Goal: Task Accomplishment & Management: Complete application form

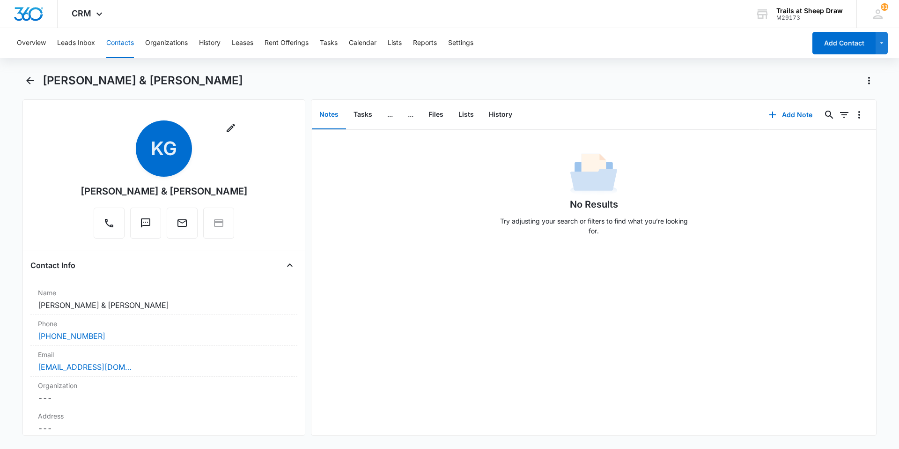
click at [121, 50] on button "Contacts" at bounding box center [120, 43] width 28 height 30
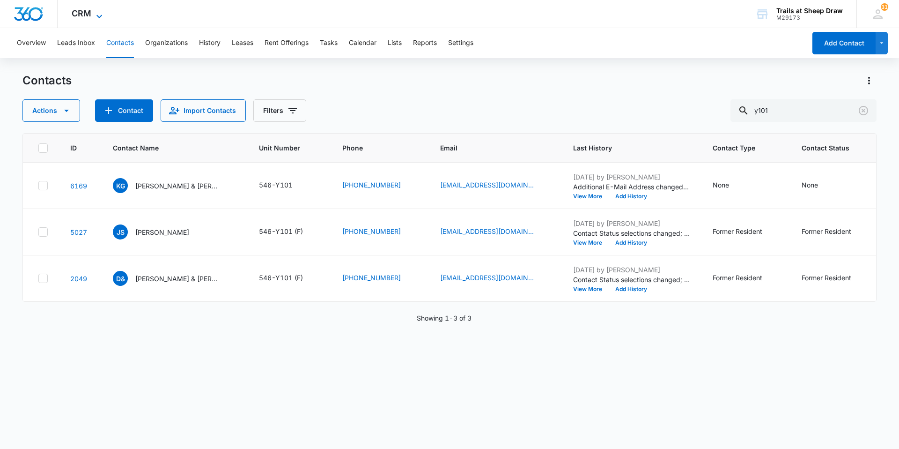
click at [89, 12] on span "CRM" at bounding box center [82, 13] width 20 height 10
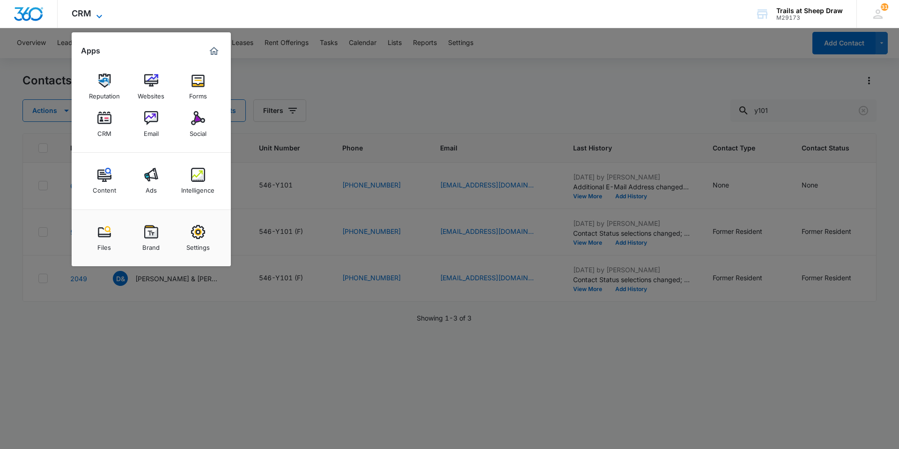
click at [79, 15] on span "CRM" at bounding box center [82, 13] width 20 height 10
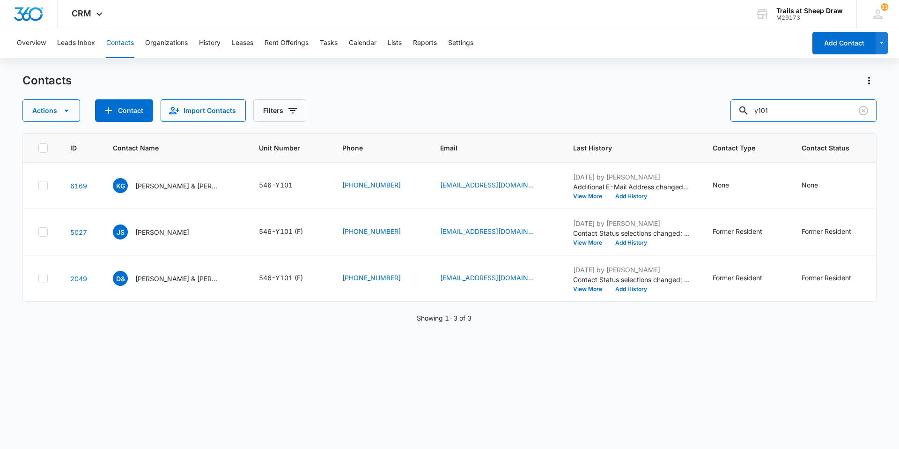
drag, startPoint x: 808, startPoint y: 110, endPoint x: 732, endPoint y: 114, distance: 76.5
click at [732, 114] on div "Actions Contact Import Contacts Filters y101" at bounding box center [449, 110] width 854 height 22
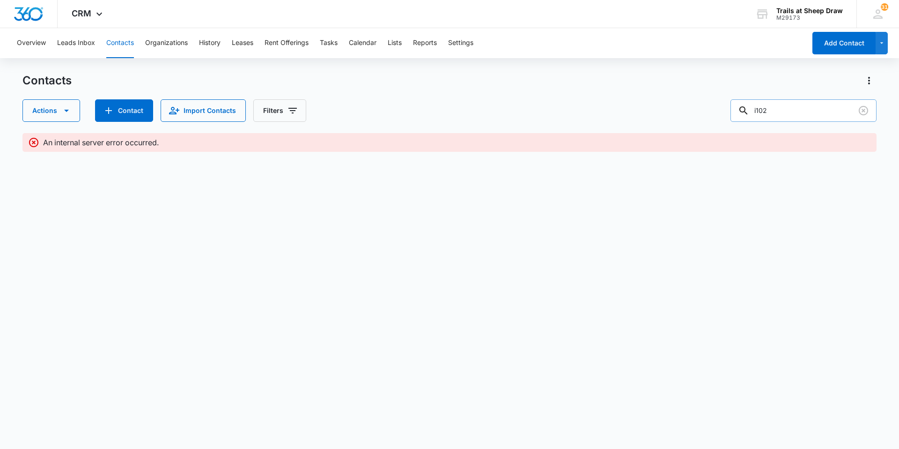
type input "i102"
click at [117, 40] on button "Contacts" at bounding box center [120, 43] width 28 height 30
click at [332, 47] on button "Tasks" at bounding box center [329, 43] width 18 height 30
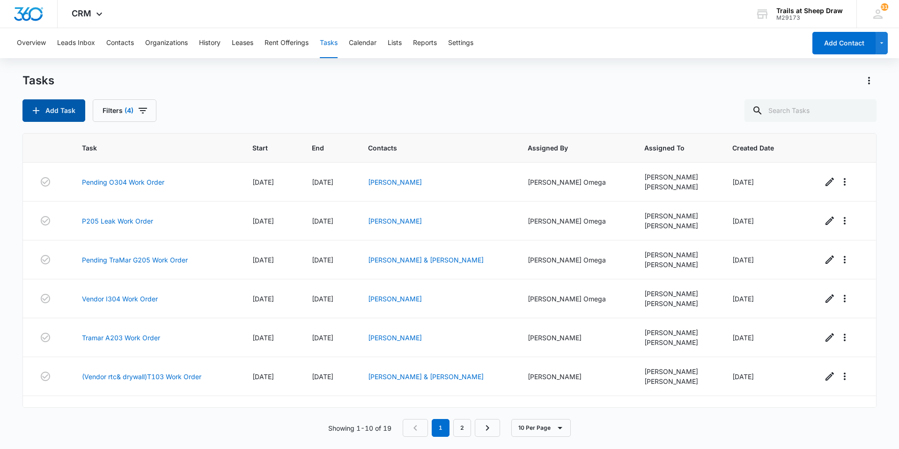
click at [67, 114] on button "Add Task" at bounding box center [53, 110] width 63 height 22
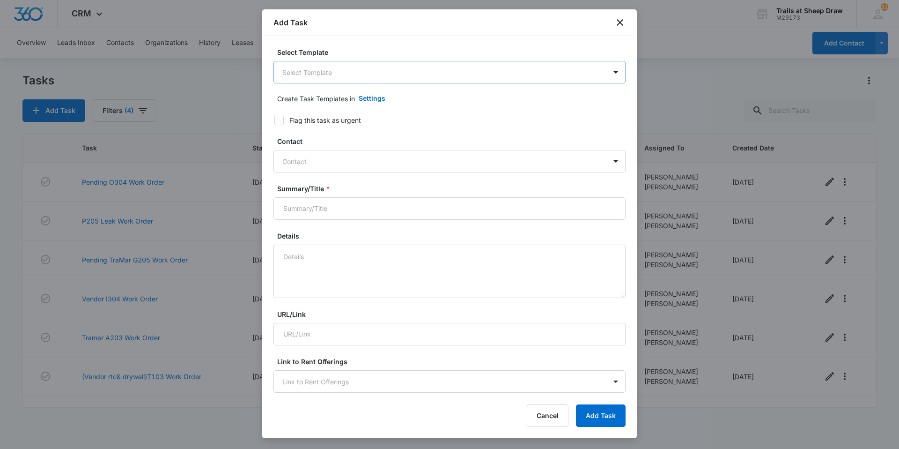
click at [318, 79] on body "CRM Apps Reputation Websites Forms CRM Email Social Content Ads Intelligence Fi…" at bounding box center [449, 224] width 899 height 449
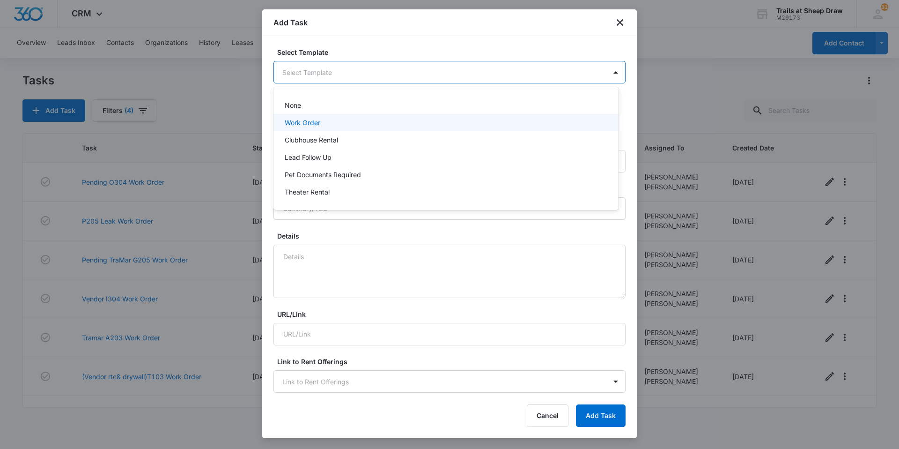
click at [306, 119] on p "Work Order" at bounding box center [303, 123] width 36 height 10
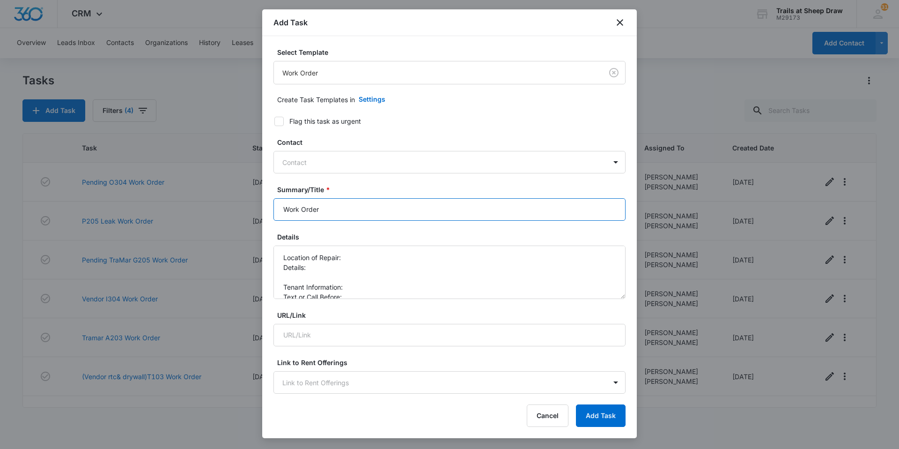
click at [278, 215] on input "Work Order" at bounding box center [449, 209] width 352 height 22
type input "I102 VACANT Work Order"
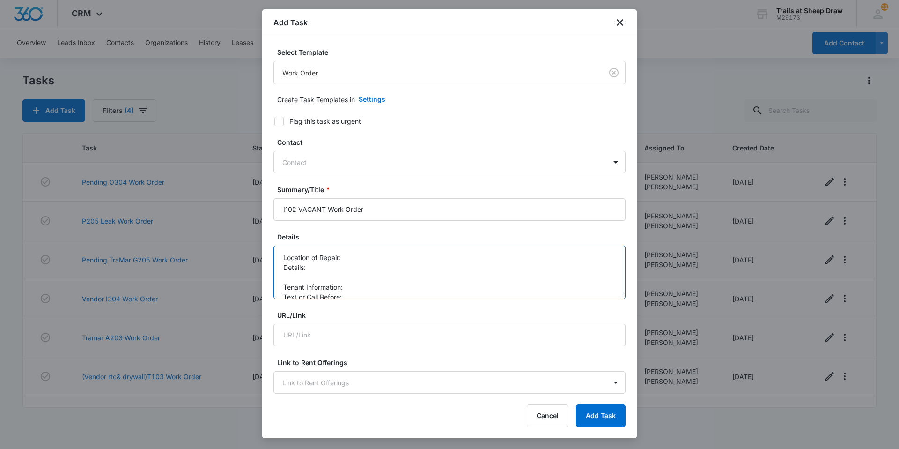
click at [354, 258] on textarea "Location of Repair: Details: Tenant Information: Text or Call Before:" at bounding box center [449, 271] width 352 height 53
click at [304, 280] on textarea "Location of Repair: Patio Door Details: Tenant Information: Text or Call Before:" at bounding box center [449, 271] width 352 height 53
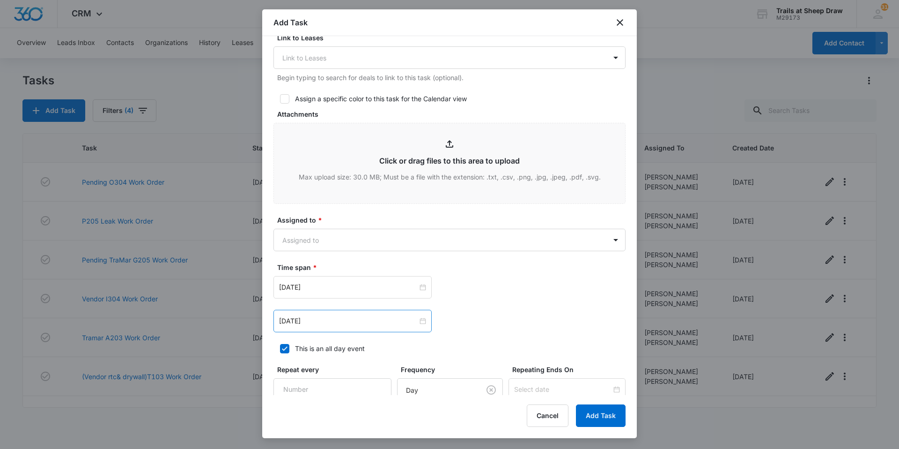
scroll to position [468, 0]
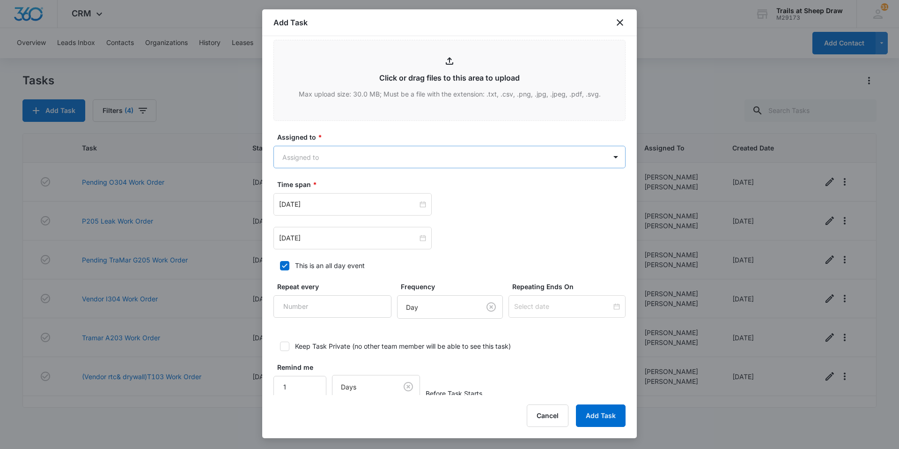
type textarea "Location of Repair: Patio Door Details: Patio Blinds need installed Tenant Info…"
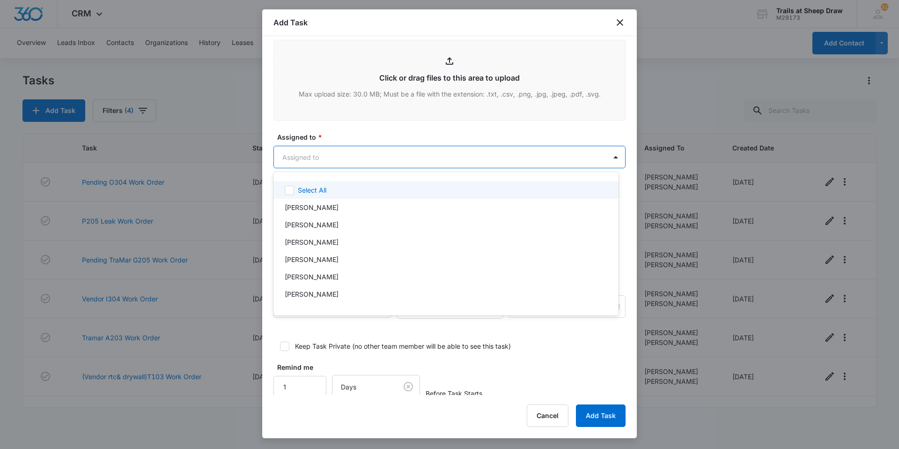
click at [353, 152] on body "CRM Apps Reputation Websites Forms CRM Email Social Content Ads Intelligence Fi…" at bounding box center [449, 224] width 899 height 449
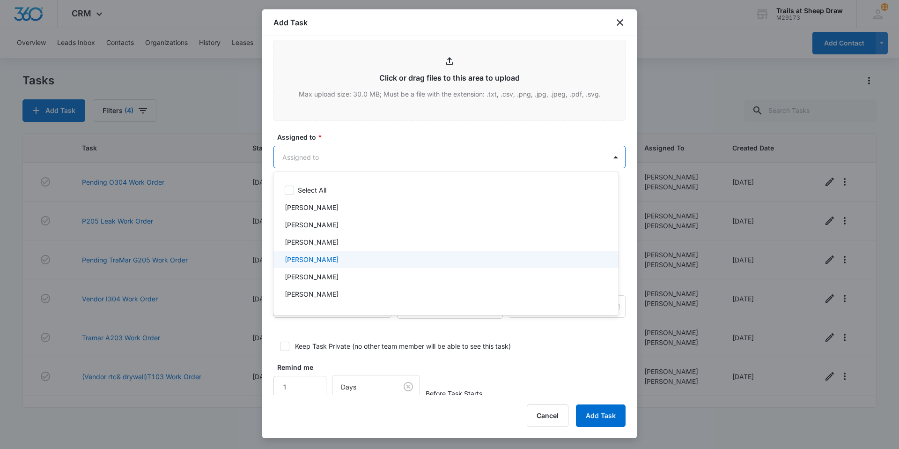
click at [321, 265] on div "[PERSON_NAME]" at bounding box center [445, 258] width 345 height 17
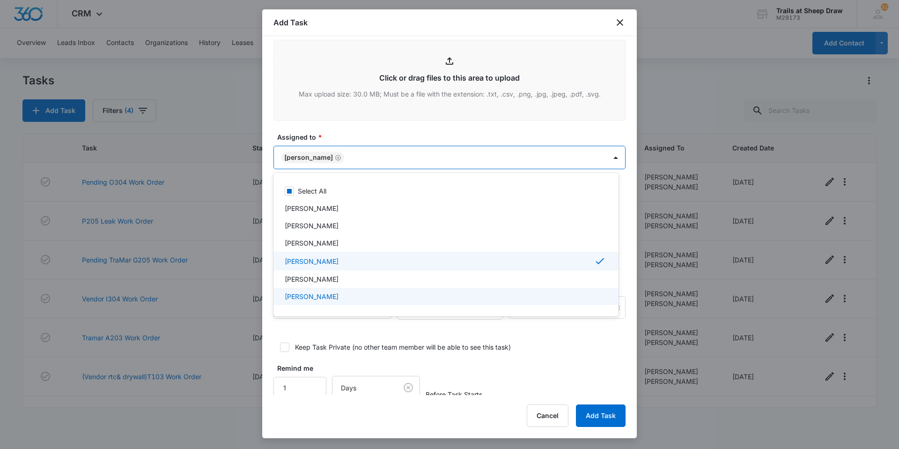
click at [309, 297] on p "[PERSON_NAME]" at bounding box center [312, 296] width 54 height 10
click at [461, 158] on div at bounding box center [449, 224] width 899 height 449
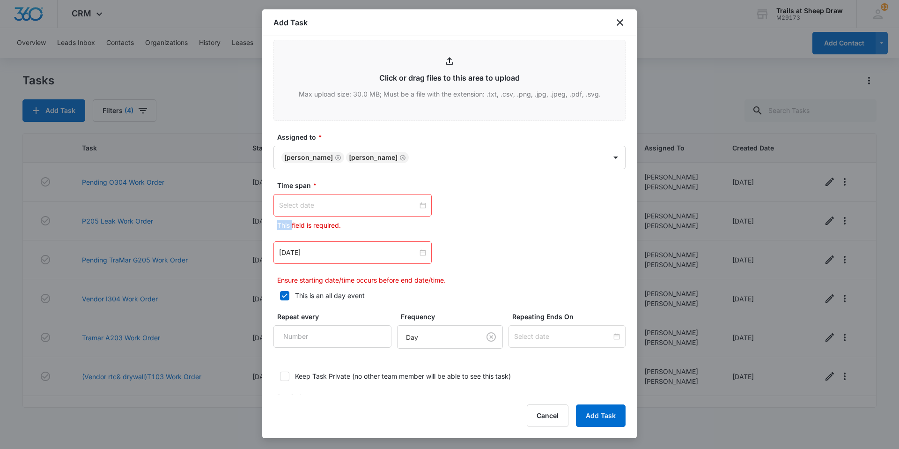
click at [420, 205] on div at bounding box center [352, 205] width 147 height 10
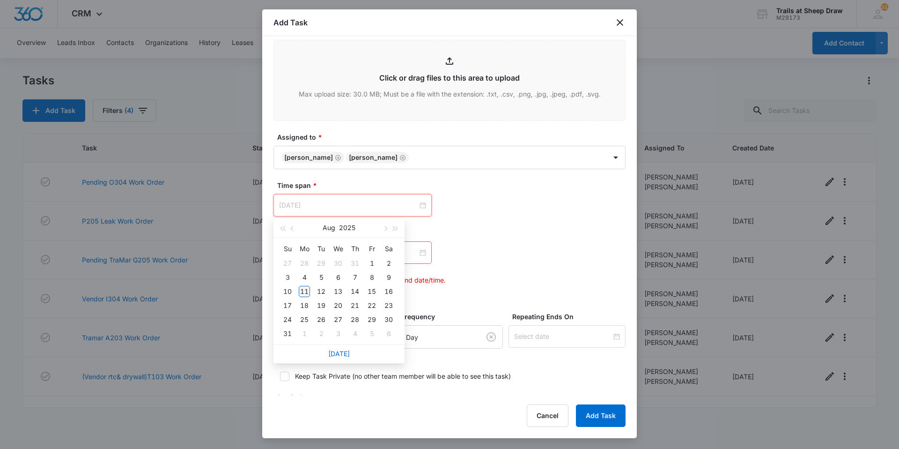
type input "[DATE]"
click at [304, 291] on div "11" at bounding box center [304, 291] width 11 height 11
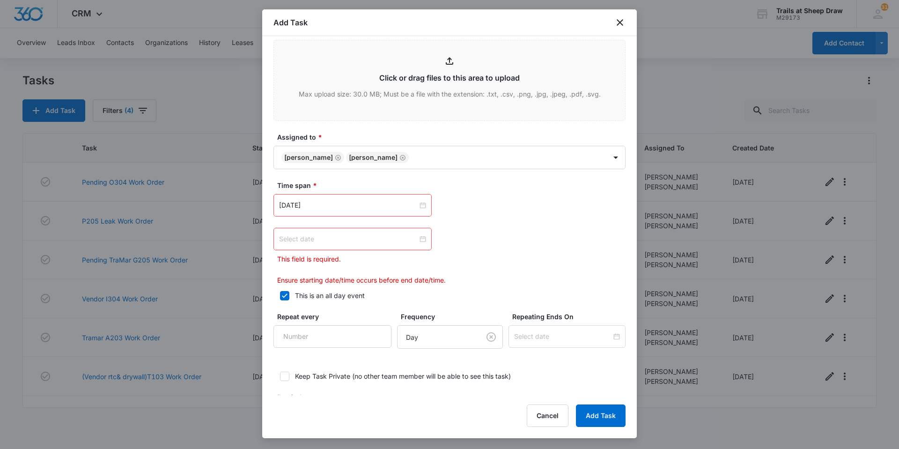
click at [418, 239] on div at bounding box center [352, 239] width 147 height 10
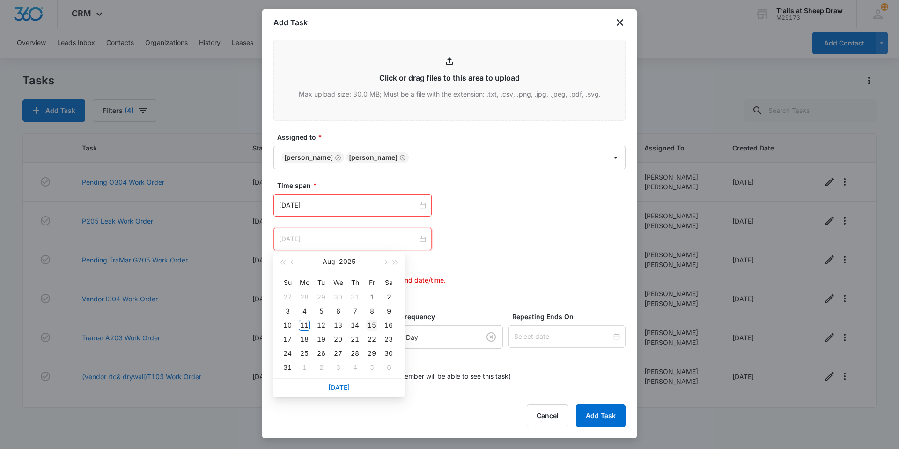
type input "[DATE]"
click at [370, 325] on div "15" at bounding box center [371, 324] width 11 height 11
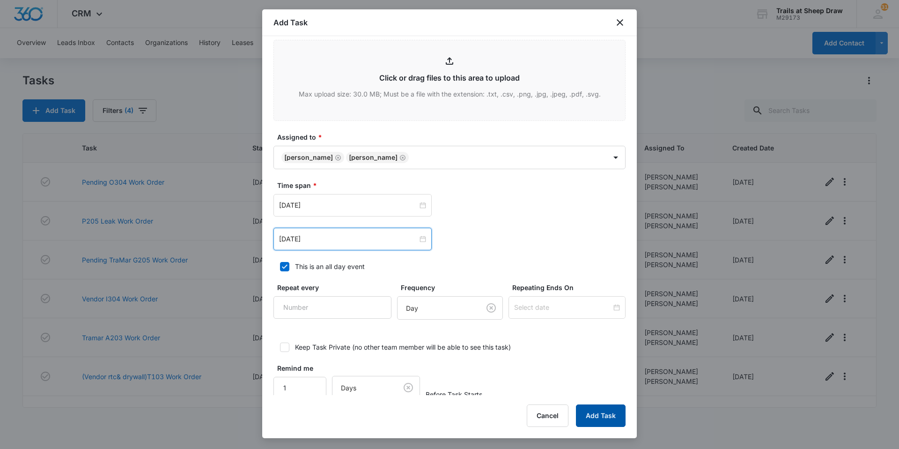
click at [617, 415] on button "Add Task" at bounding box center [601, 415] width 50 height 22
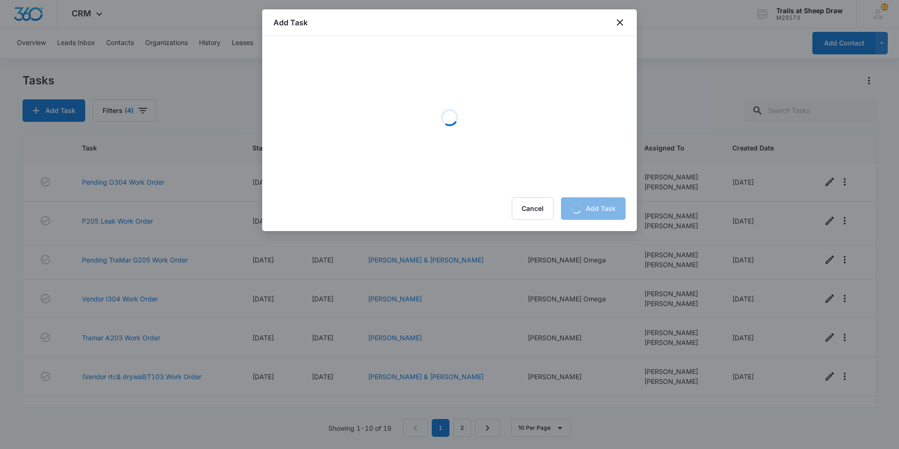
scroll to position [0, 0]
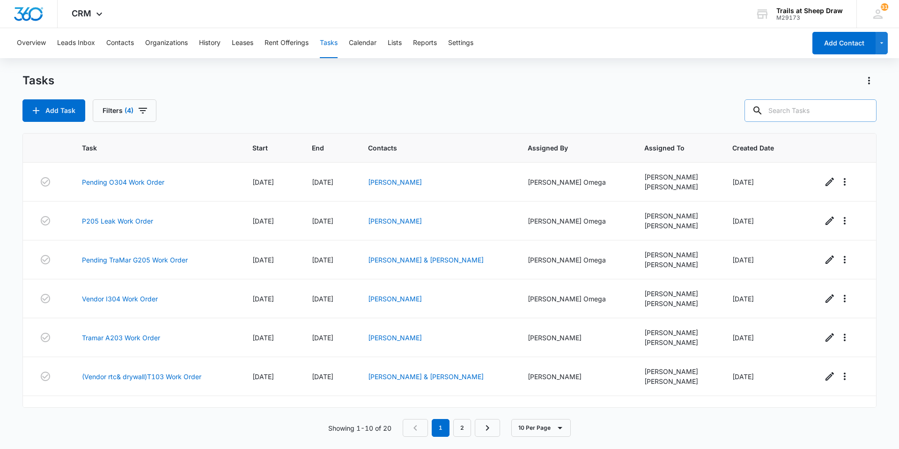
click at [795, 118] on input "text" at bounding box center [810, 110] width 132 height 22
click at [125, 44] on button "Contacts" at bounding box center [120, 43] width 28 height 30
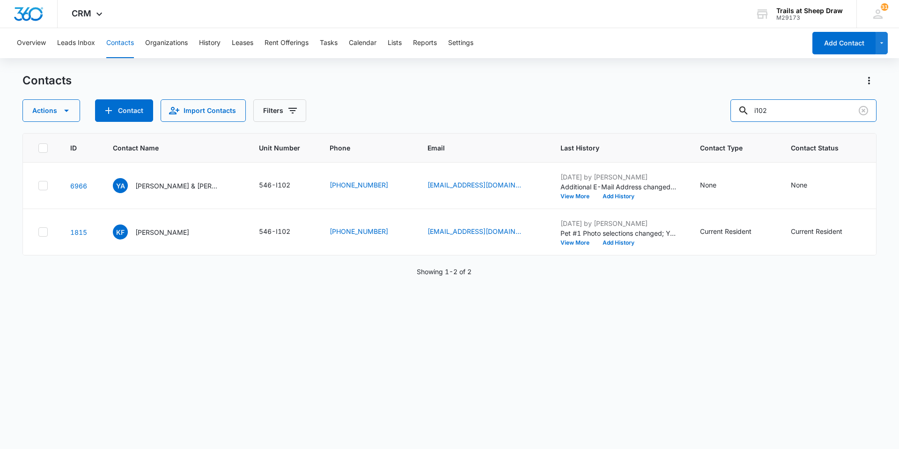
drag, startPoint x: 777, startPoint y: 113, endPoint x: 557, endPoint y: 134, distance: 221.6
click at [563, 131] on div "Contacts Actions Contact Import Contacts Filters i102 ID Contact Name Unit Numb…" at bounding box center [449, 260] width 854 height 375
type input "y103"
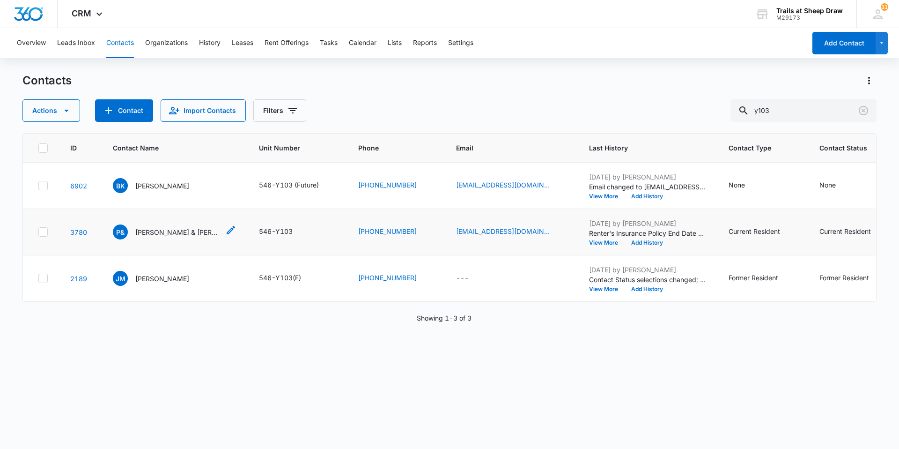
click at [227, 232] on icon "Contact Name - Pamela & Juliana Janicek - Select to Edit Field" at bounding box center [230, 229] width 11 height 11
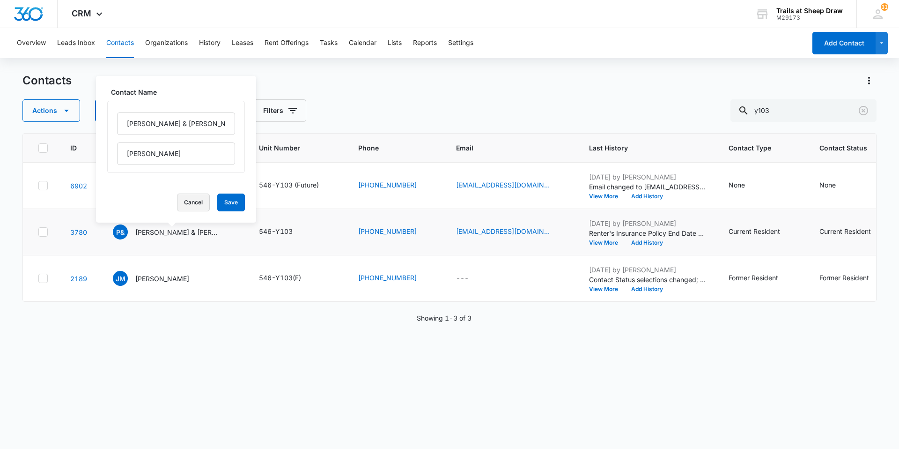
click at [181, 206] on button "Cancel" at bounding box center [193, 202] width 33 height 18
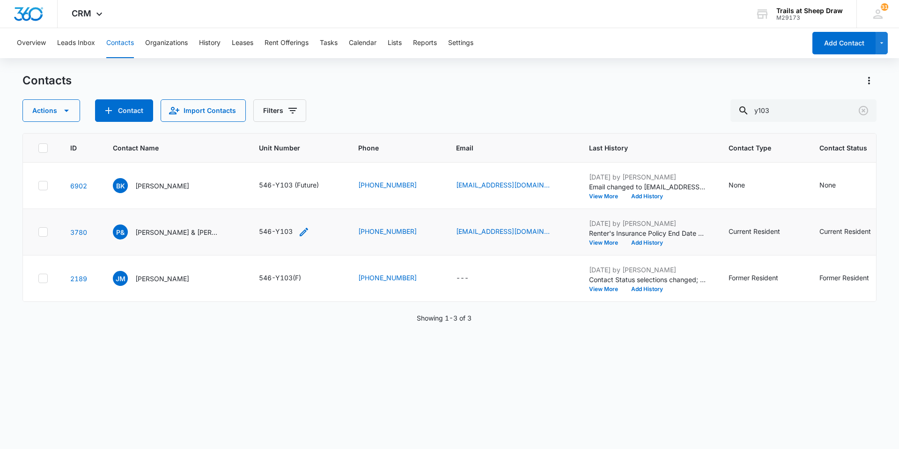
click at [301, 231] on icon "Unit Number - 546-Y103 - Select to Edit Field" at bounding box center [303, 231] width 11 height 11
click at [300, 169] on input "546-Y103" at bounding box center [283, 172] width 118 height 22
type input "546-Y103 (F)"
click at [323, 204] on button "Save" at bounding box center [328, 201] width 28 height 18
click at [786, 230] on icon "Contact Type - Current Resident - Select to Edit Field" at bounding box center [791, 231] width 11 height 11
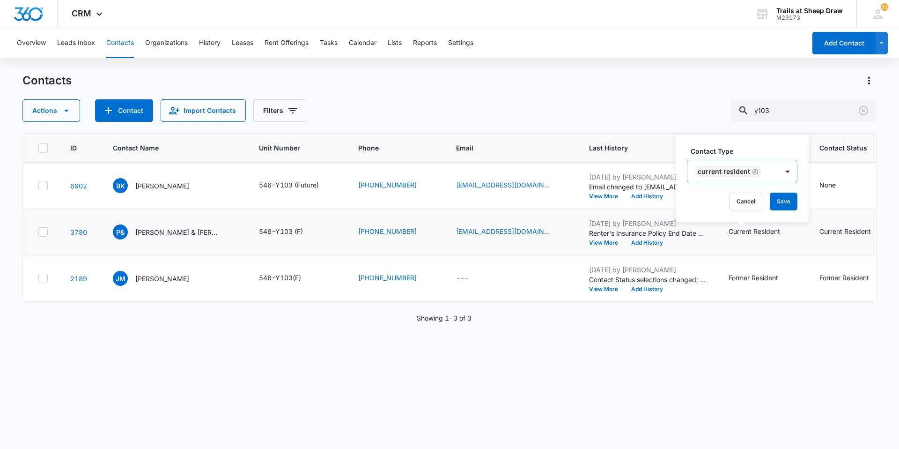
click at [755, 174] on icon "Remove Current Resident" at bounding box center [755, 171] width 7 height 7
click at [755, 174] on div at bounding box center [758, 171] width 15 height 15
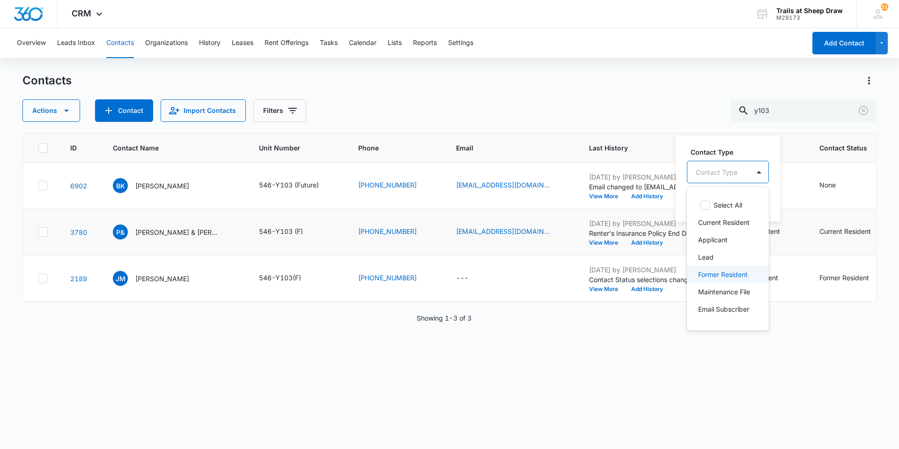
drag, startPoint x: 704, startPoint y: 287, endPoint x: 740, endPoint y: 244, distance: 56.5
click at [704, 279] on p "Former Resident" at bounding box center [723, 274] width 50 height 10
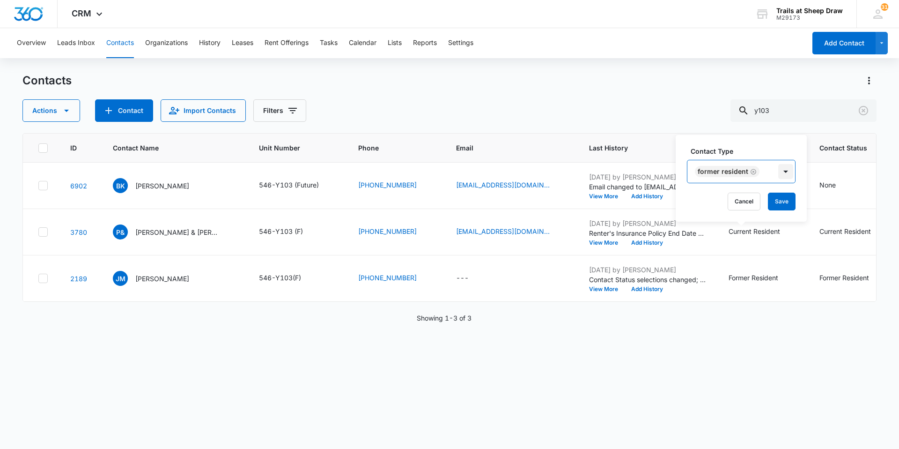
click at [778, 173] on div at bounding box center [785, 171] width 15 height 15
click at [784, 198] on button "Save" at bounding box center [782, 201] width 28 height 18
click at [875, 233] on icon "Contact Status - Current Resident - Select to Edit Field" at bounding box center [880, 231] width 11 height 11
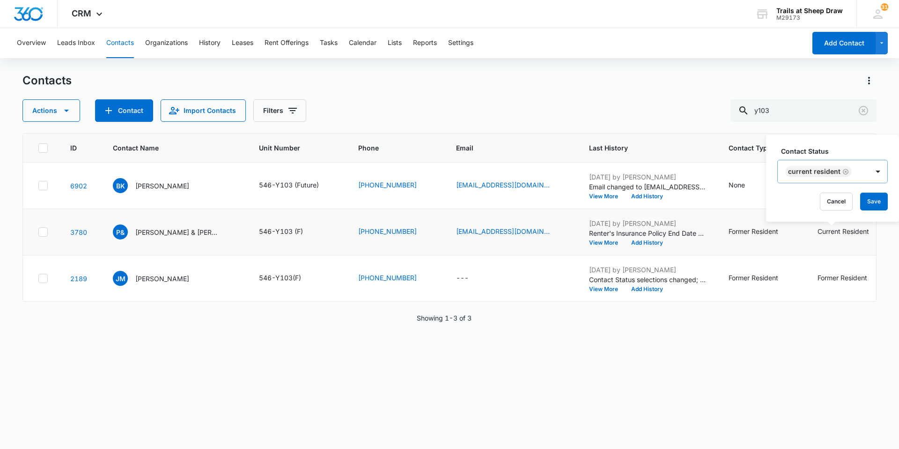
click at [843, 169] on icon "Remove Current Resident" at bounding box center [846, 172] width 6 height 6
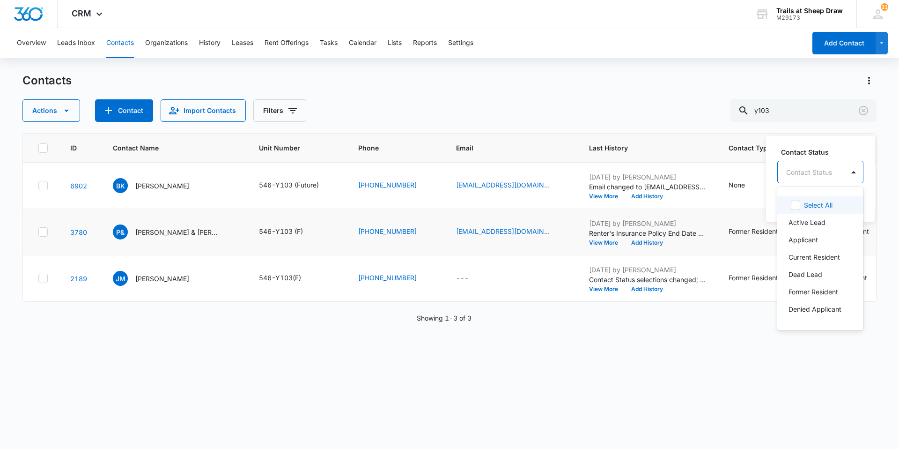
click at [843, 169] on div "Contact Status" at bounding box center [811, 172] width 66 height 21
click at [814, 290] on p "Former Resident" at bounding box center [813, 292] width 50 height 10
click at [871, 173] on div at bounding box center [875, 171] width 15 height 15
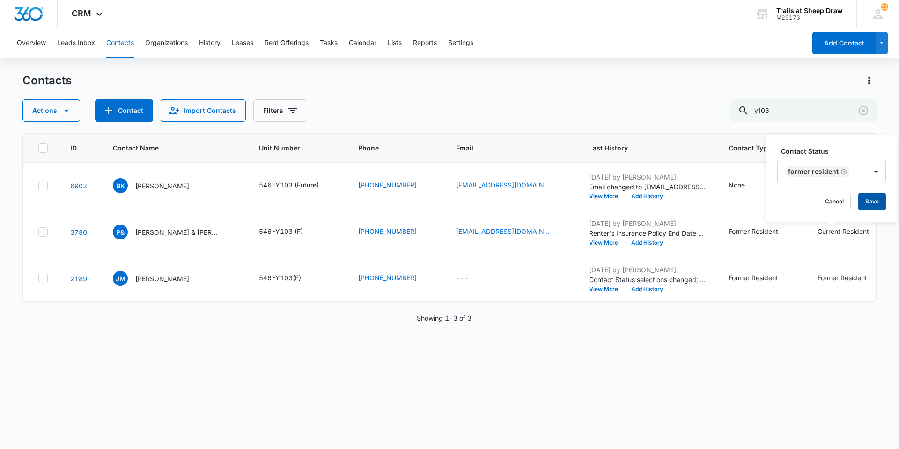
click at [873, 202] on button "Save" at bounding box center [872, 201] width 28 height 18
drag, startPoint x: 832, startPoint y: 247, endPoint x: 676, endPoint y: 276, distance: 159.0
click at [676, 276] on tbody "6902 BK [PERSON_NAME] 546-Y103 (Future) [PHONE_NUMBER] [EMAIL_ADDRESS][DOMAIN_N…" at bounding box center [543, 231] width 1041 height 139
click at [336, 44] on button "Tasks" at bounding box center [329, 43] width 18 height 30
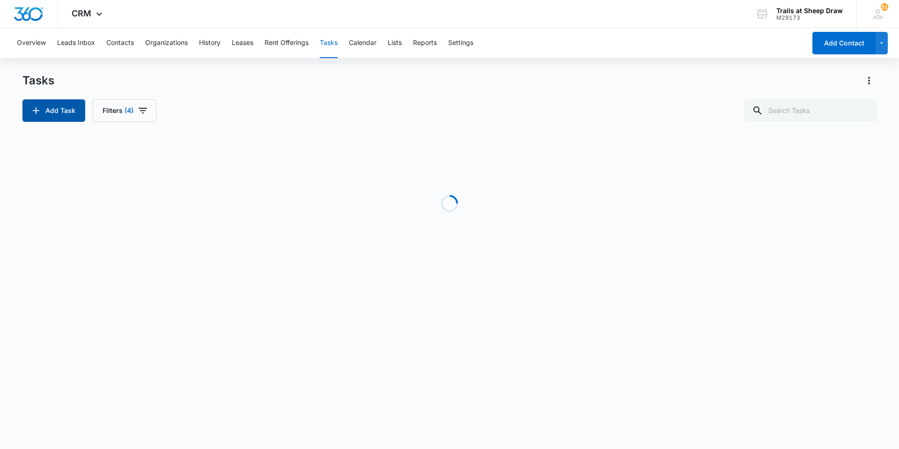
click at [59, 103] on button "Add Task" at bounding box center [53, 110] width 63 height 22
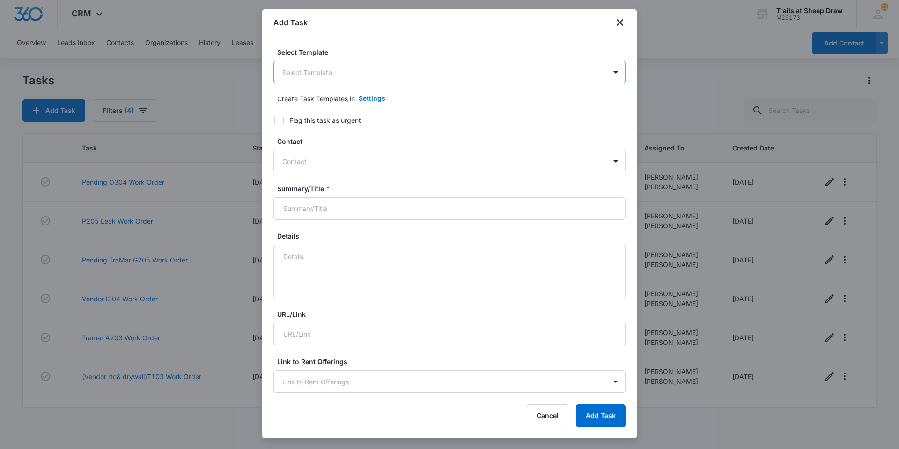
click at [355, 76] on body "CRM Apps Reputation Websites Forms CRM Email Social Content Ads Intelligence Fi…" at bounding box center [449, 224] width 899 height 449
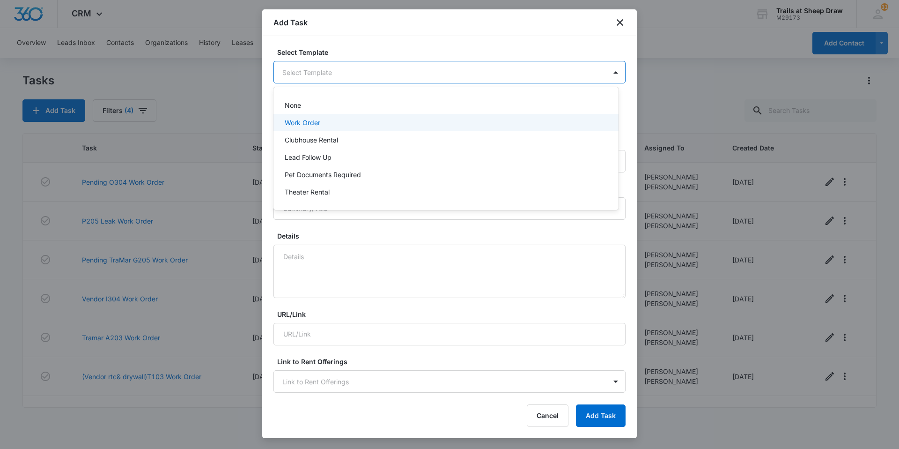
click at [317, 120] on p "Work Order" at bounding box center [303, 123] width 36 height 10
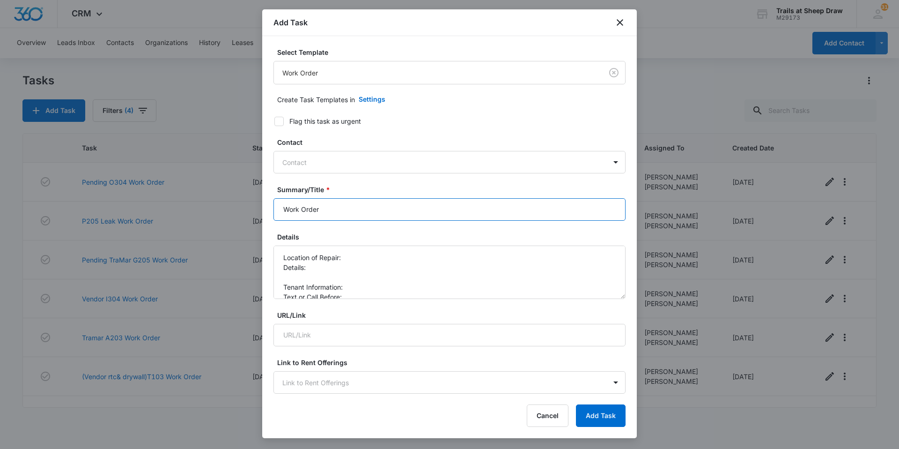
click at [280, 209] on input "Work Order" at bounding box center [449, 209] width 352 height 22
type input "Y103 VACANT Work Order"
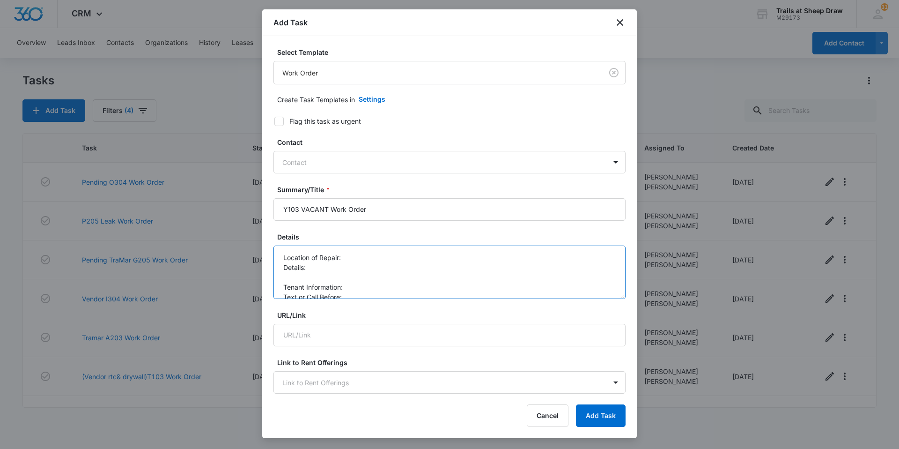
click at [381, 261] on textarea "Location of Repair: Details: Tenant Information: Text or Call Before:" at bounding box center [449, 271] width 352 height 53
click at [303, 276] on textarea "Location of Repair: Kitchen Details: Tenant Information: Text or Call Before:" at bounding box center [449, 271] width 352 height 53
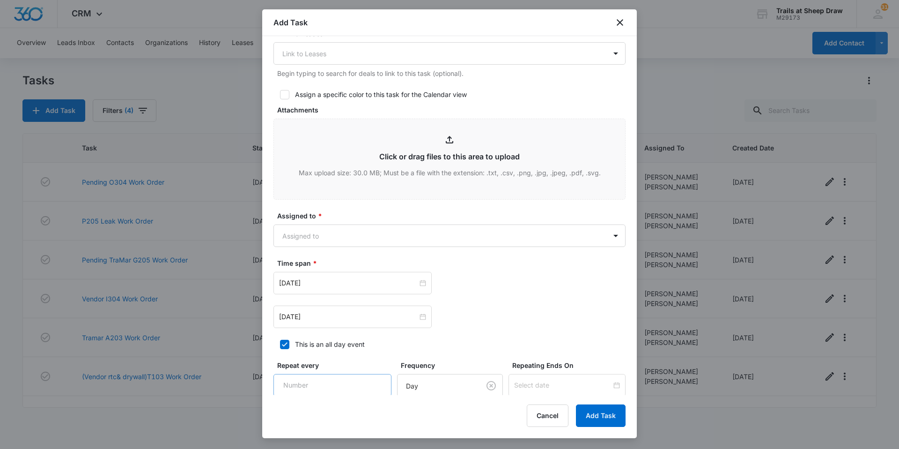
scroll to position [468, 0]
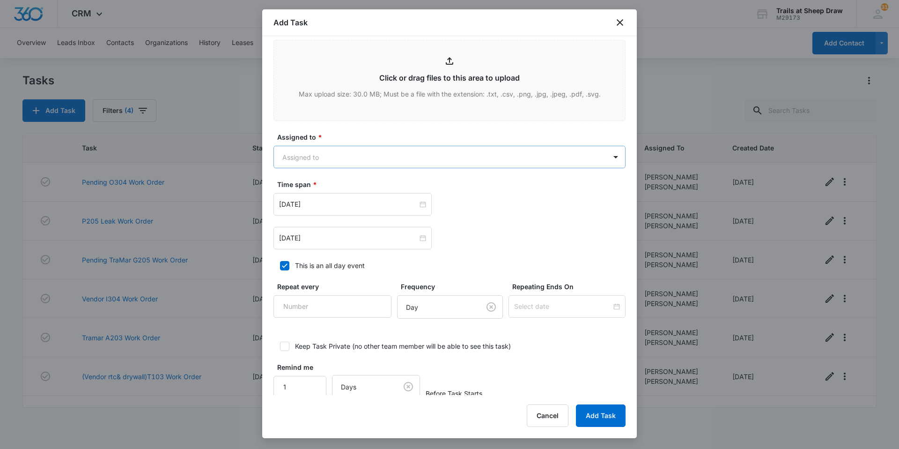
type textarea "Location of Repair: Kitchen Details: *Leak under kitchen sink. Mold spots RTC s…"
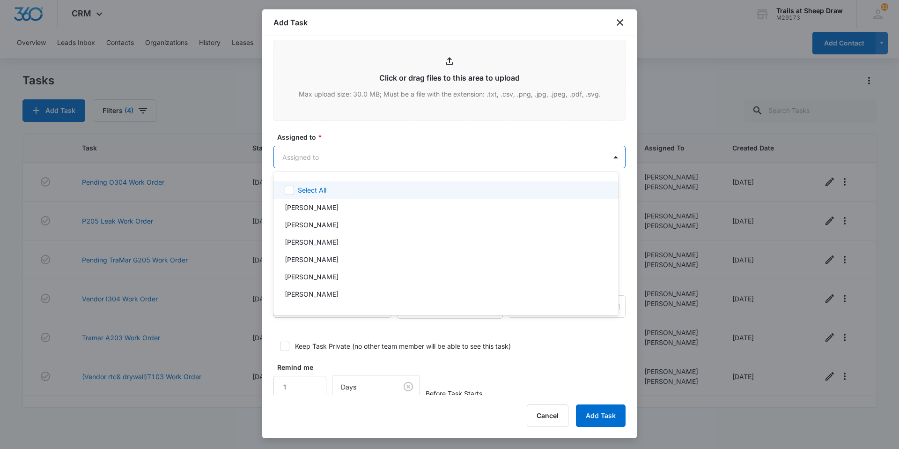
click at [328, 152] on body "CRM Apps Reputation Websites Forms CRM Email Social Content Ads Intelligence Fi…" at bounding box center [449, 224] width 899 height 449
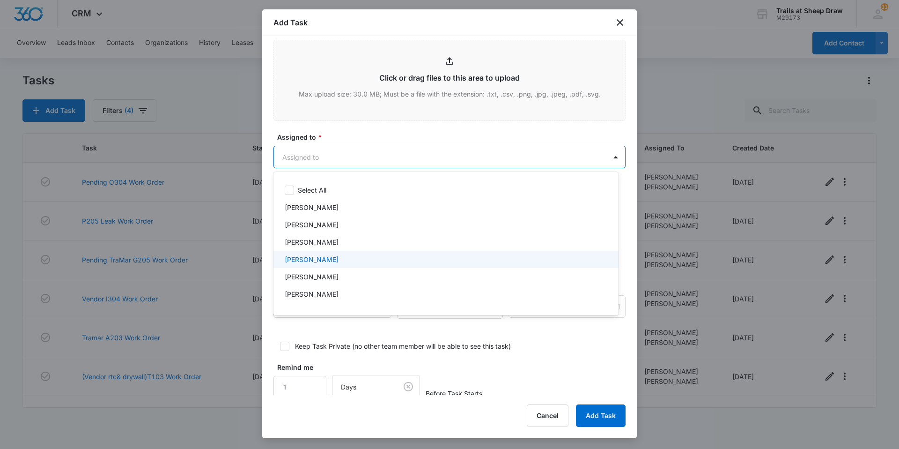
drag, startPoint x: 312, startPoint y: 260, endPoint x: 312, endPoint y: 280, distance: 20.1
click at [310, 260] on p "[PERSON_NAME]" at bounding box center [312, 259] width 54 height 10
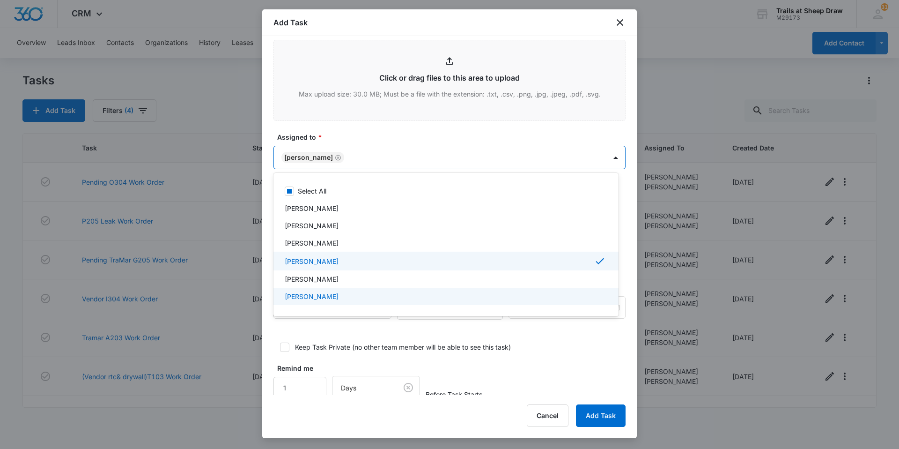
click at [314, 294] on p "[PERSON_NAME]" at bounding box center [312, 296] width 54 height 10
click at [477, 159] on div at bounding box center [449, 224] width 899 height 449
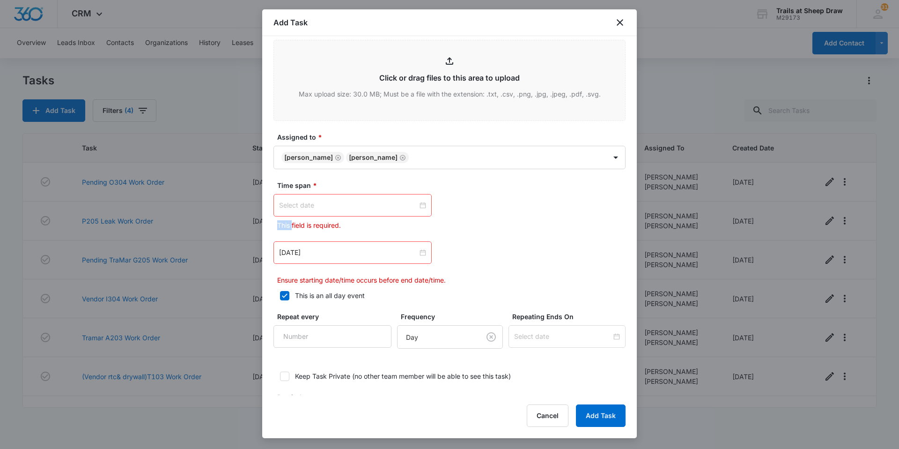
click at [419, 203] on div at bounding box center [352, 205] width 147 height 10
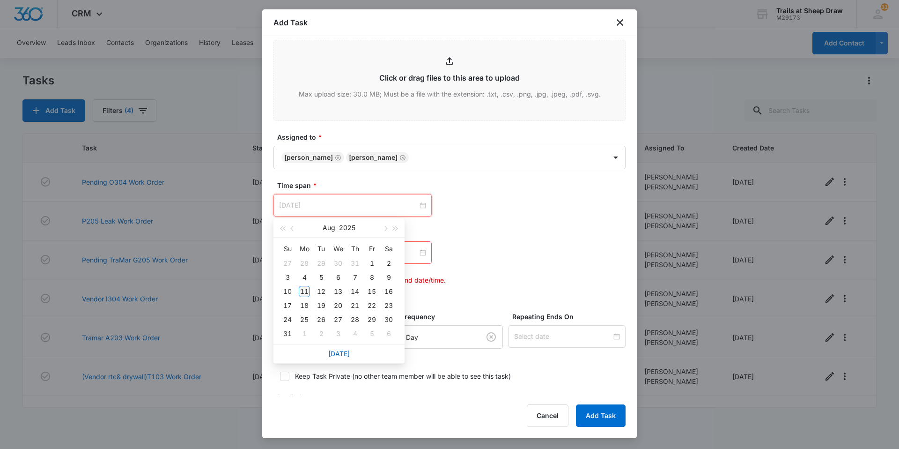
type input "[DATE]"
click at [306, 290] on div "11" at bounding box center [304, 291] width 11 height 11
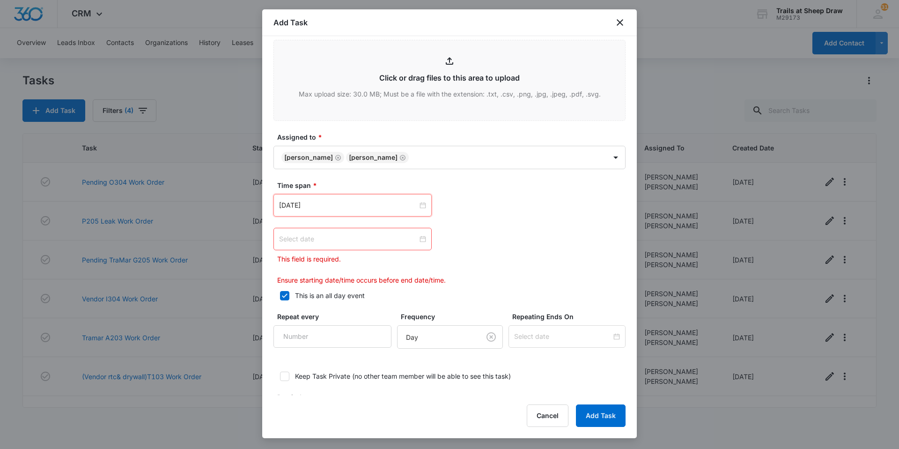
click at [419, 237] on div at bounding box center [352, 239] width 147 height 10
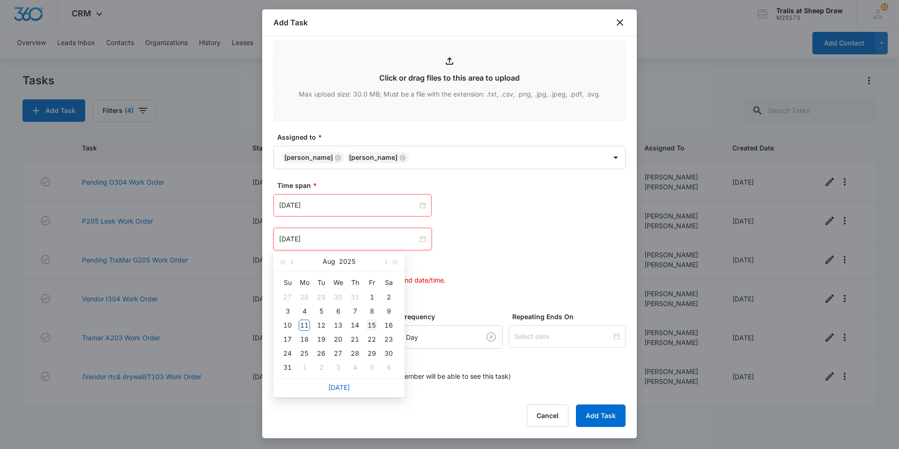
type input "[DATE]"
click at [377, 324] on td "15" at bounding box center [371, 325] width 17 height 14
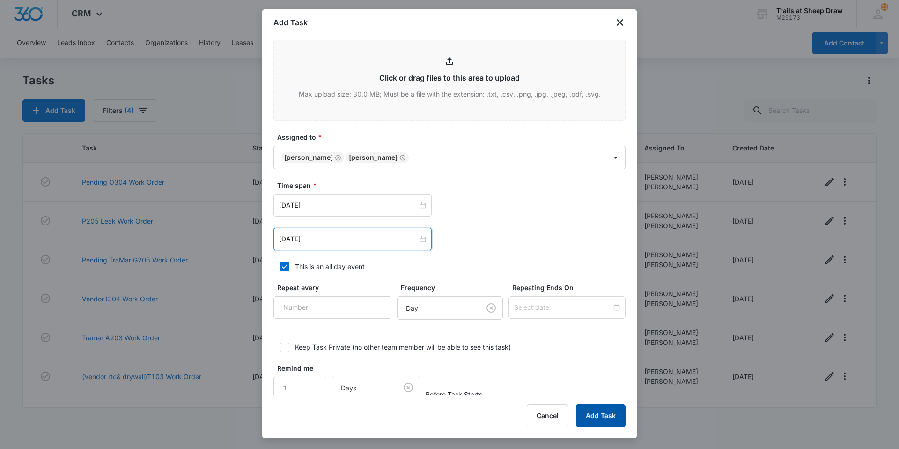
click at [601, 425] on button "Add Task" at bounding box center [601, 415] width 50 height 22
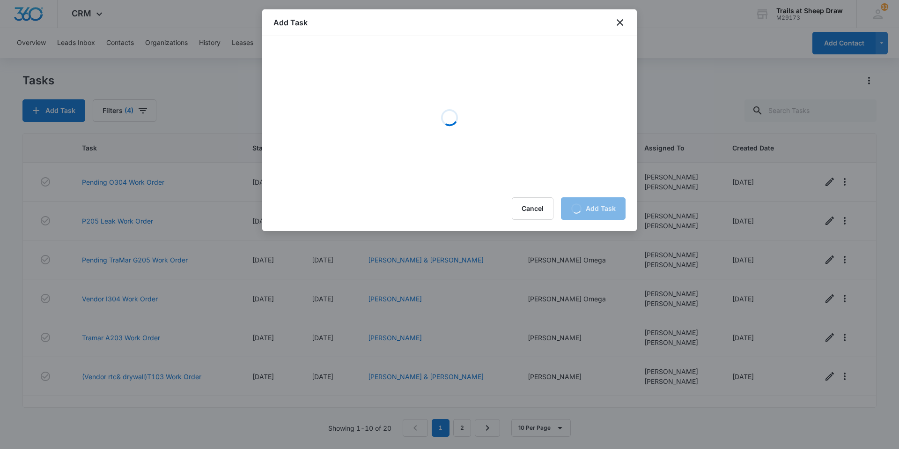
scroll to position [0, 0]
